Goal: Task Accomplishment & Management: Complete application form

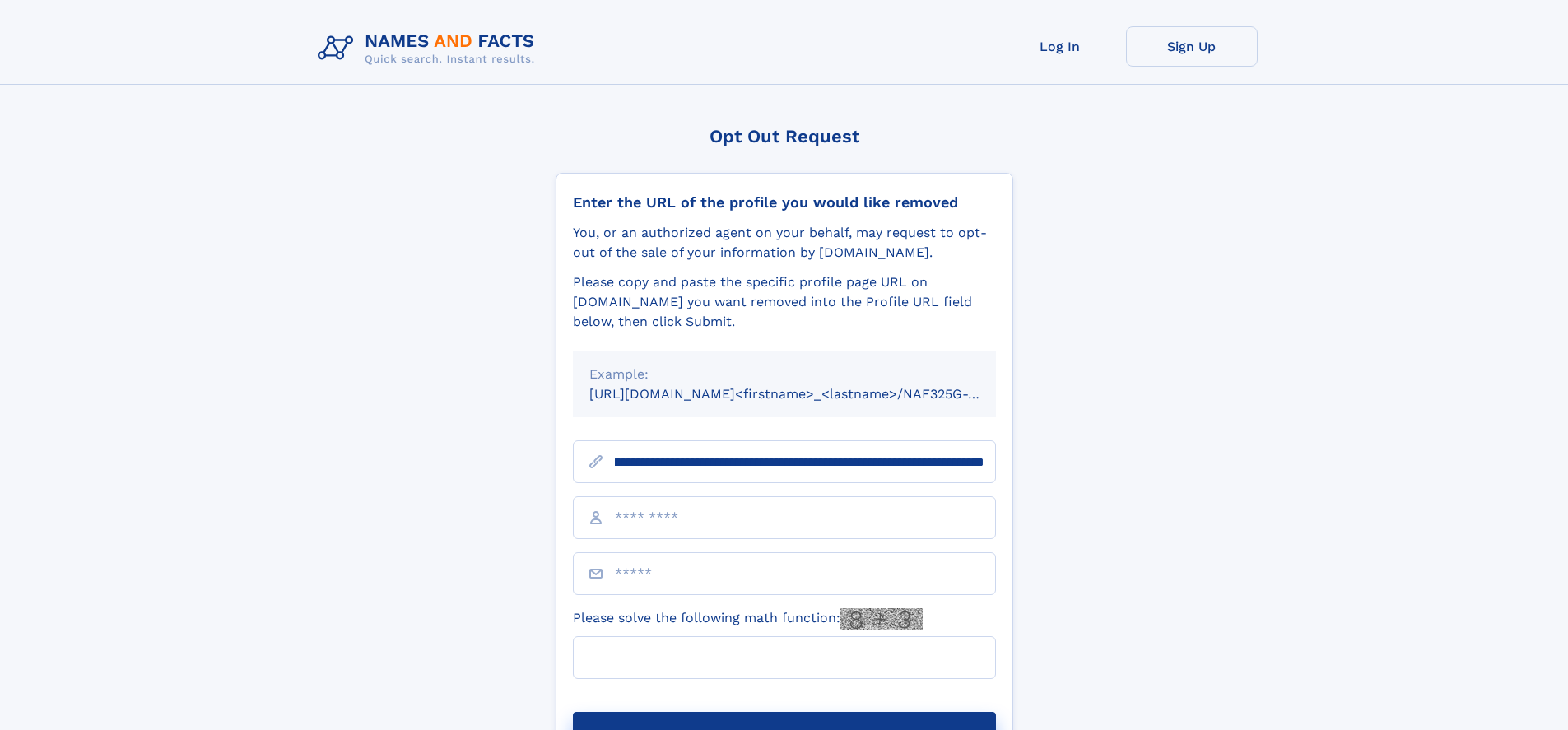
scroll to position [0, 211]
type input "**********"
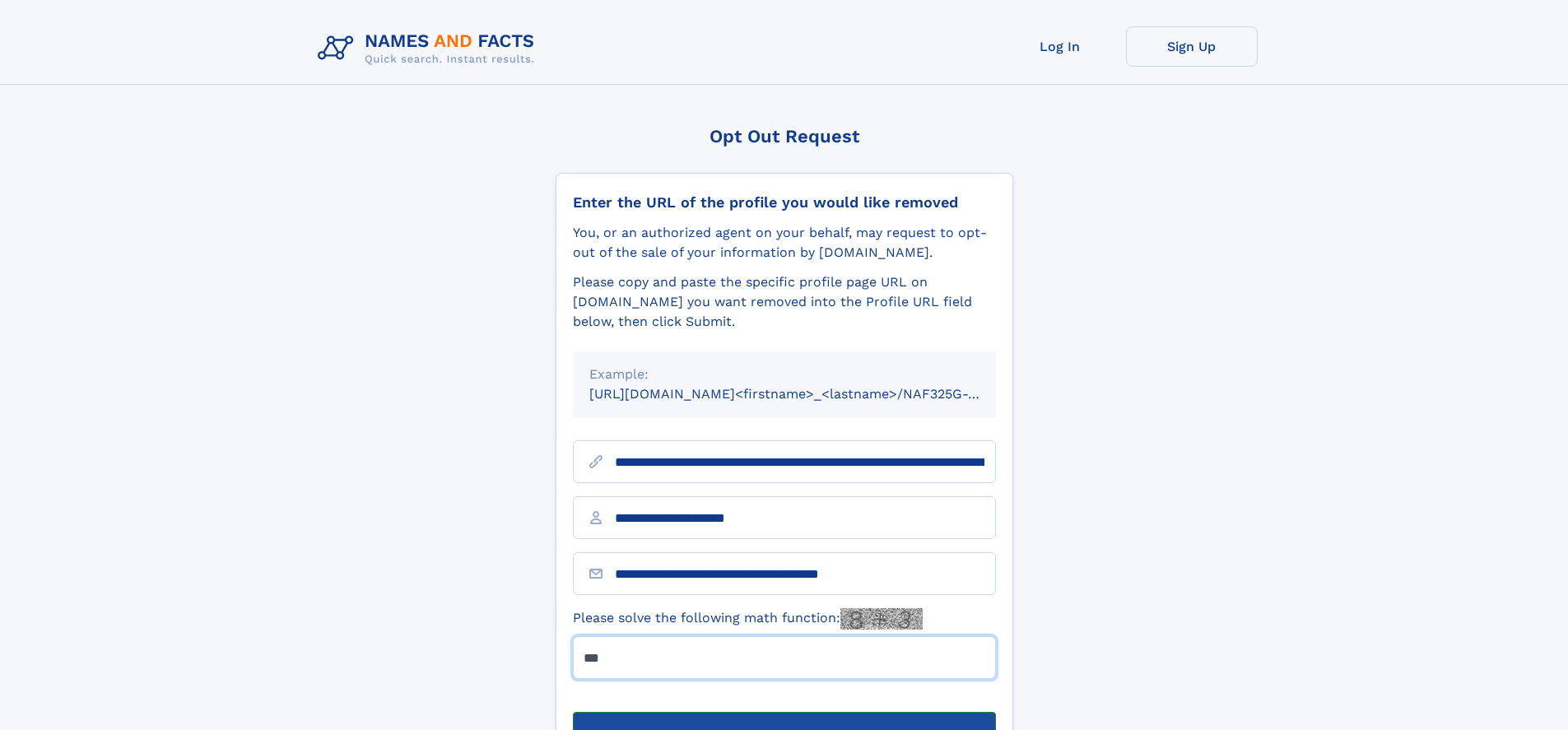
type input "***"
click at [784, 711] on button "Submit Opt Out Request" at bounding box center [784, 738] width 423 height 53
